Goal: Information Seeking & Learning: Learn about a topic

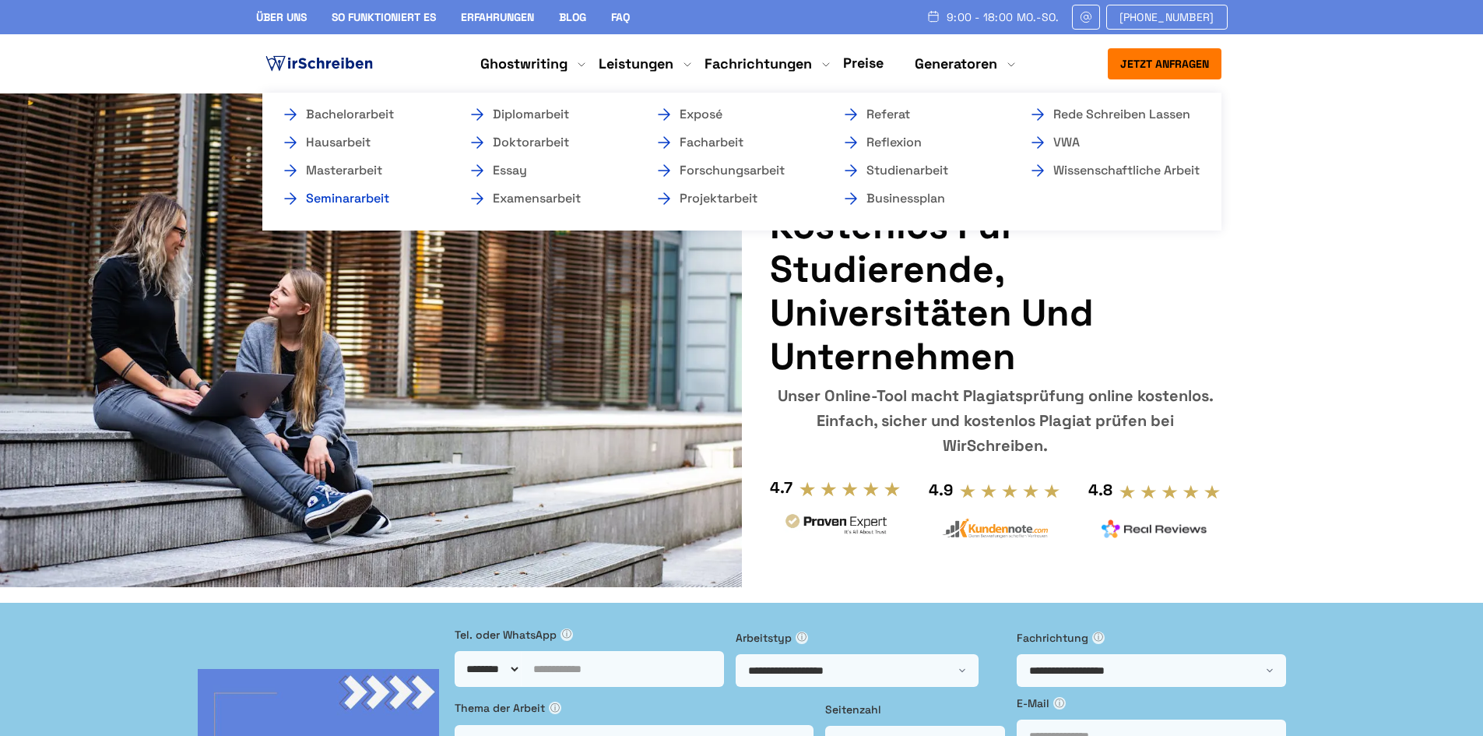
click at [367, 196] on link "Seminararbeit" at bounding box center [359, 198] width 156 height 19
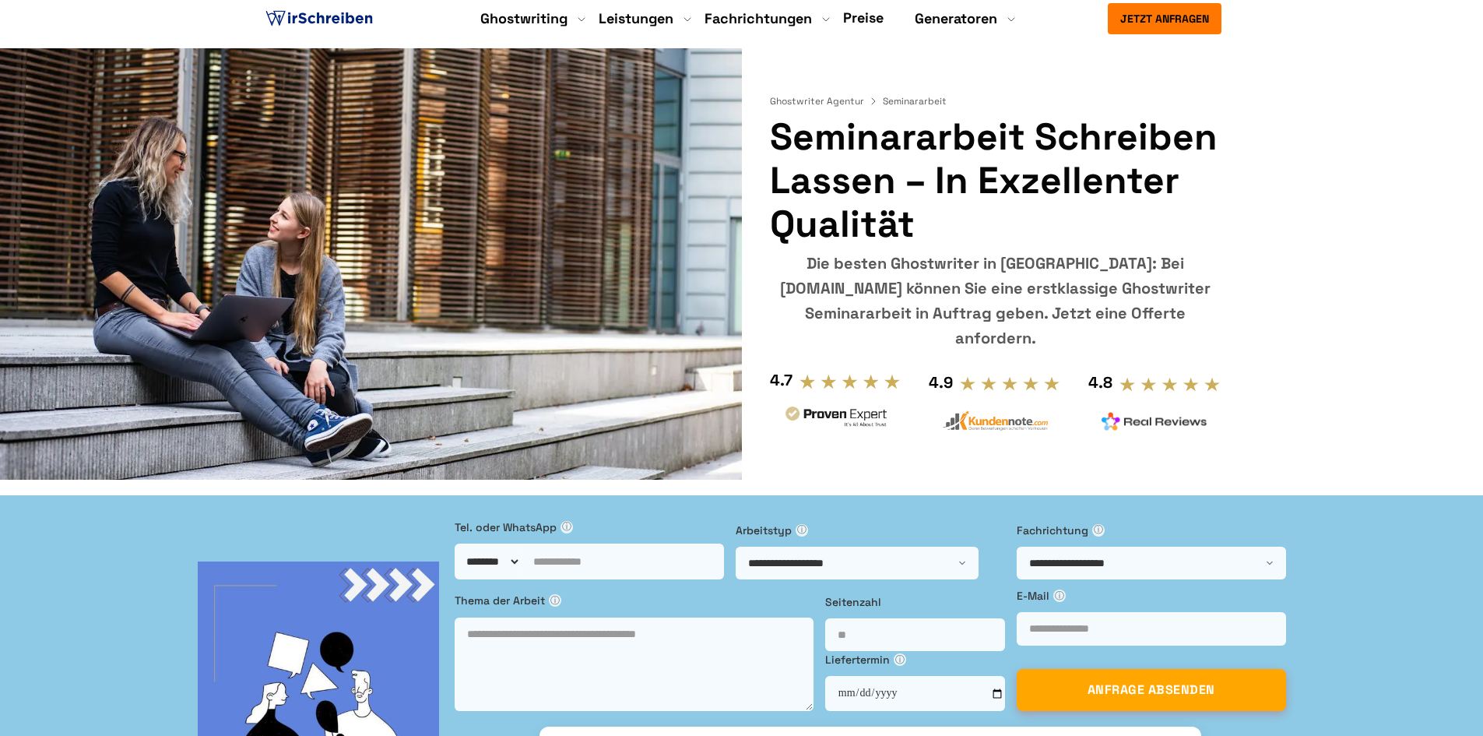
scroll to position [234, 0]
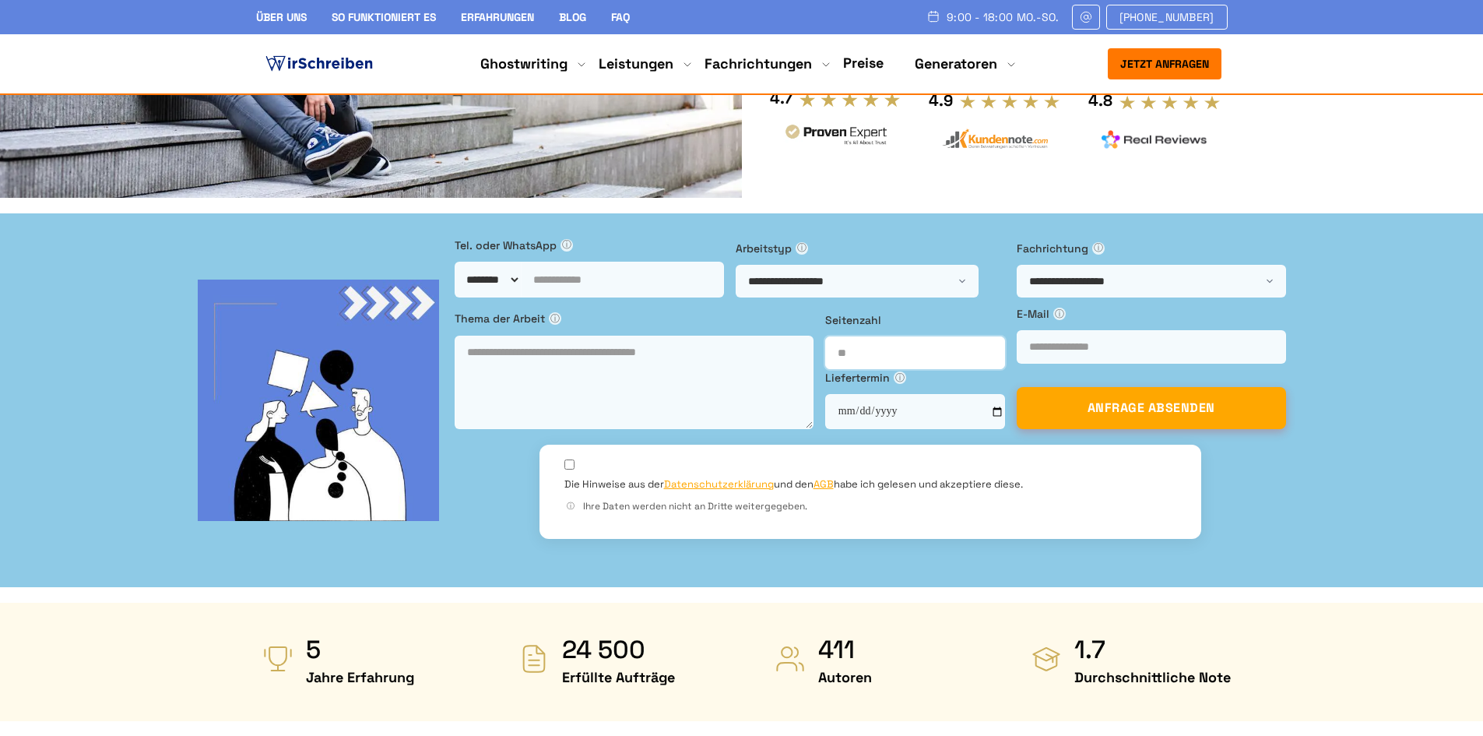
click at [825, 336] on input "number" at bounding box center [915, 352] width 180 height 33
click at [914, 474] on div "**********" at bounding box center [741, 400] width 1483 height 374
click at [869, 60] on link "Preise" at bounding box center [863, 63] width 40 height 18
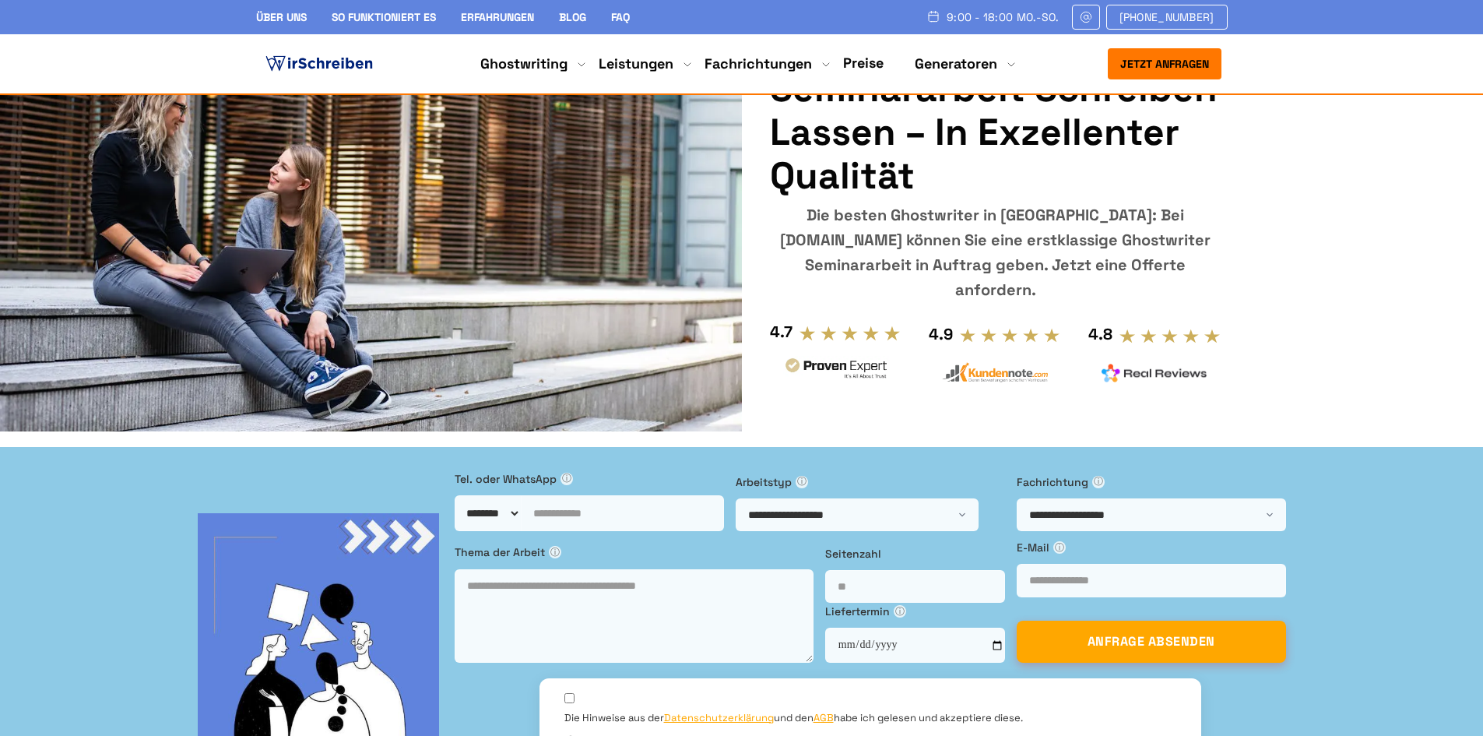
scroll to position [234, 0]
